Goal: Information Seeking & Learning: Learn about a topic

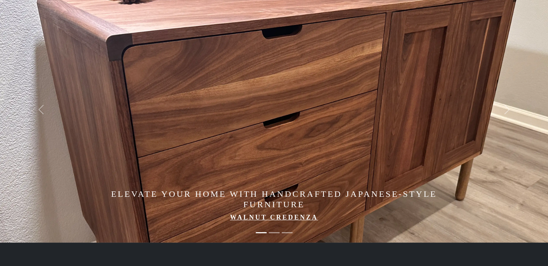
scroll to position [36, 0]
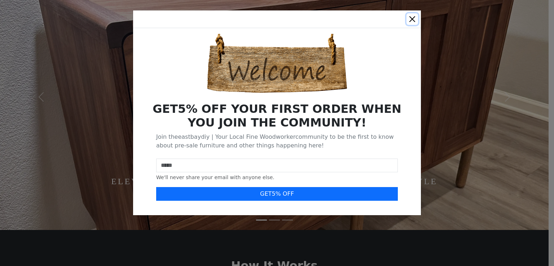
click at [412, 19] on button "Close" at bounding box center [412, 19] width 12 height 12
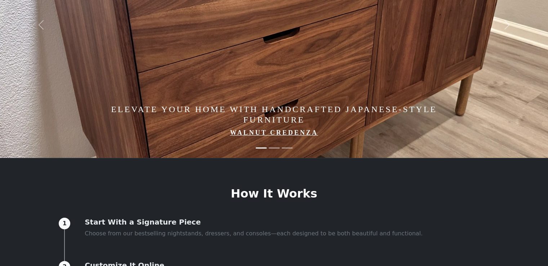
scroll to position [0, 0]
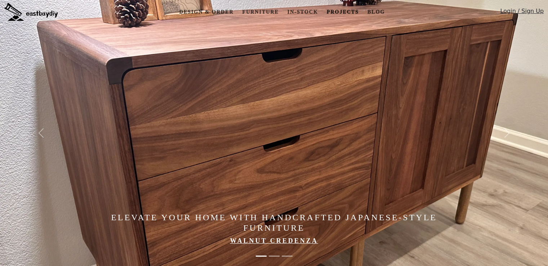
click at [339, 12] on link "Projects" at bounding box center [343, 11] width 38 height 13
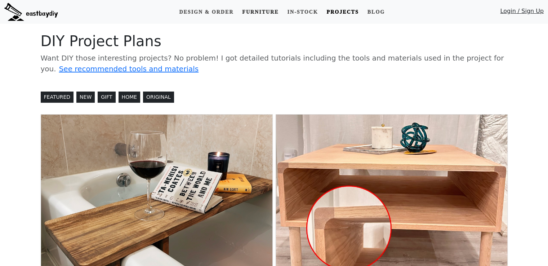
click at [258, 12] on link "Furniture" at bounding box center [260, 11] width 42 height 13
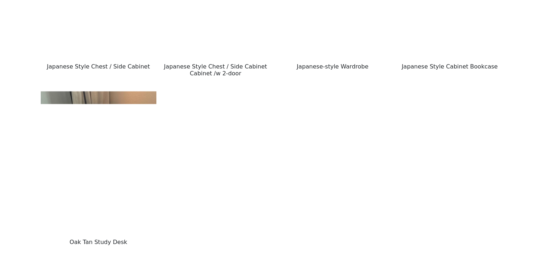
scroll to position [1081, 0]
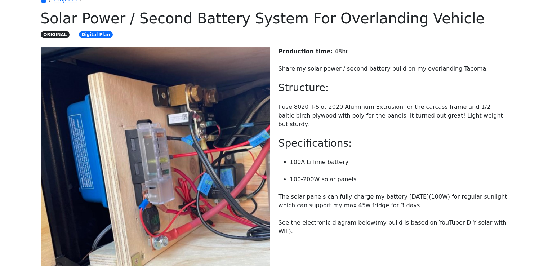
scroll to position [108, 0]
